Goal: Task Accomplishment & Management: Use online tool/utility

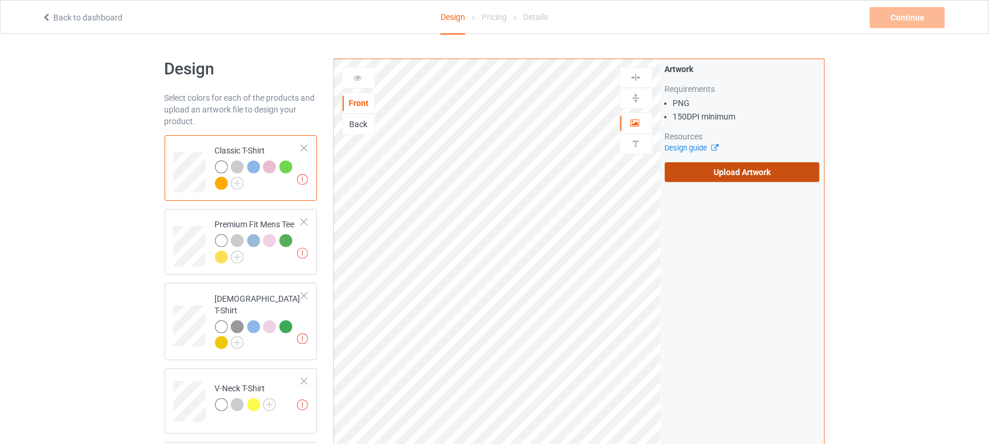
click at [742, 179] on label "Upload Artwork" at bounding box center [742, 172] width 155 height 20
click at [0, 0] on input "Upload Artwork" at bounding box center [0, 0] width 0 height 0
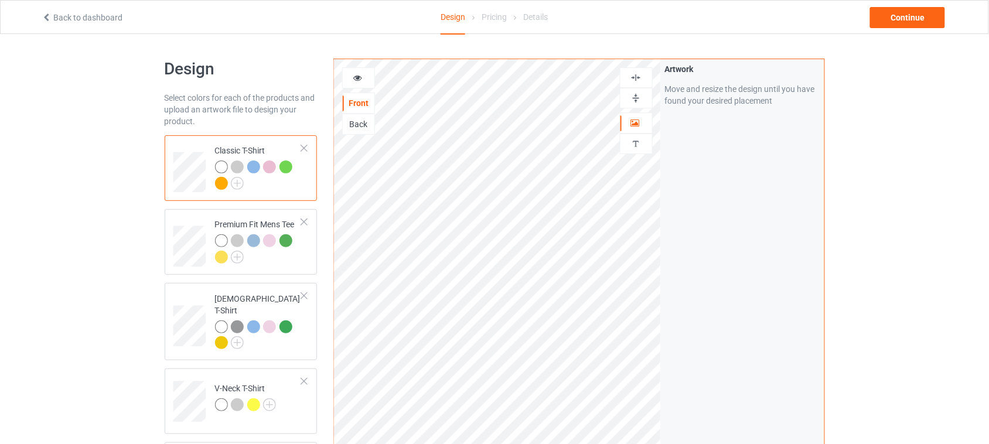
click at [357, 71] on div at bounding box center [358, 77] width 33 height 21
click at [367, 75] on div at bounding box center [359, 78] width 32 height 12
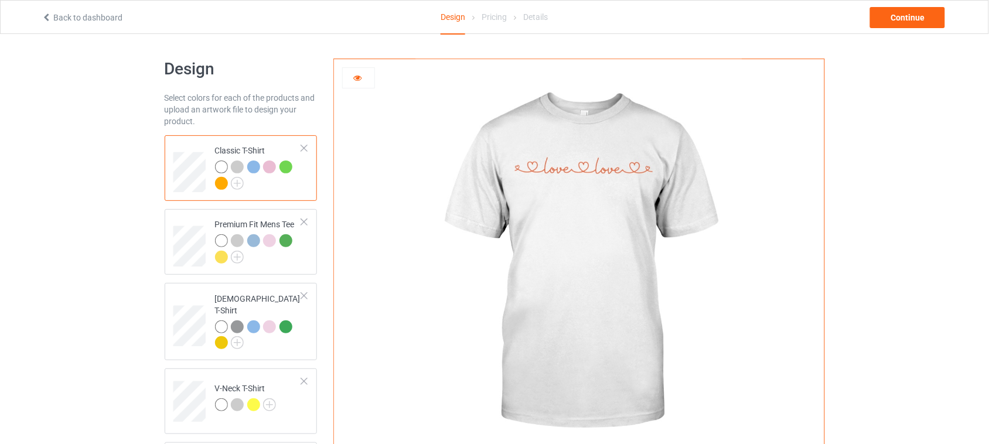
click at [359, 80] on icon at bounding box center [358, 76] width 10 height 8
